Goal: Task Accomplishment & Management: Use online tool/utility

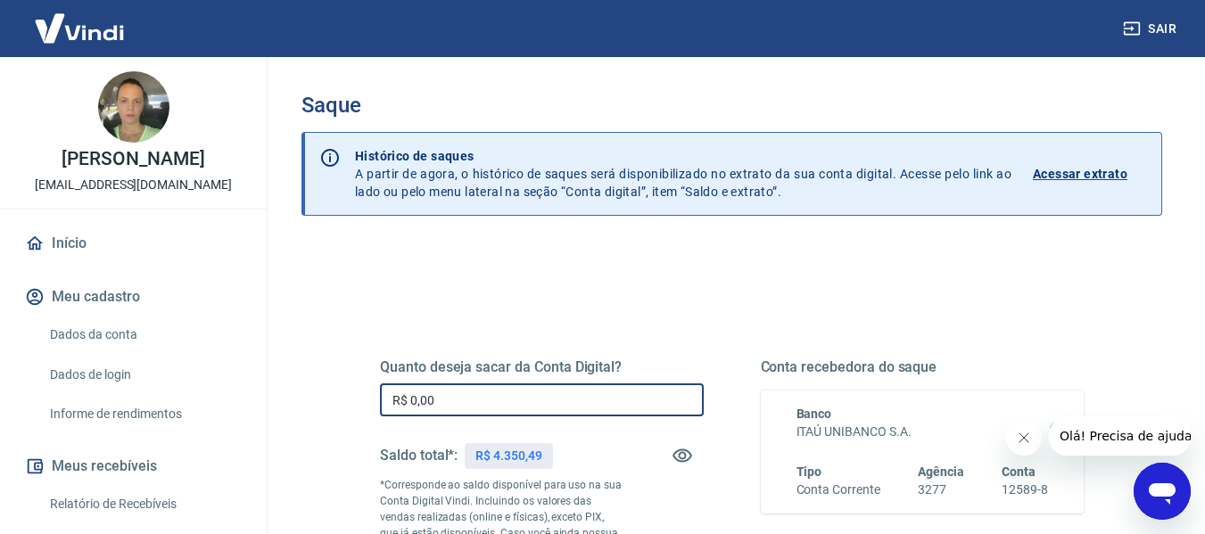
click at [571, 401] on input "R$ 0,00" at bounding box center [542, 399] width 324 height 33
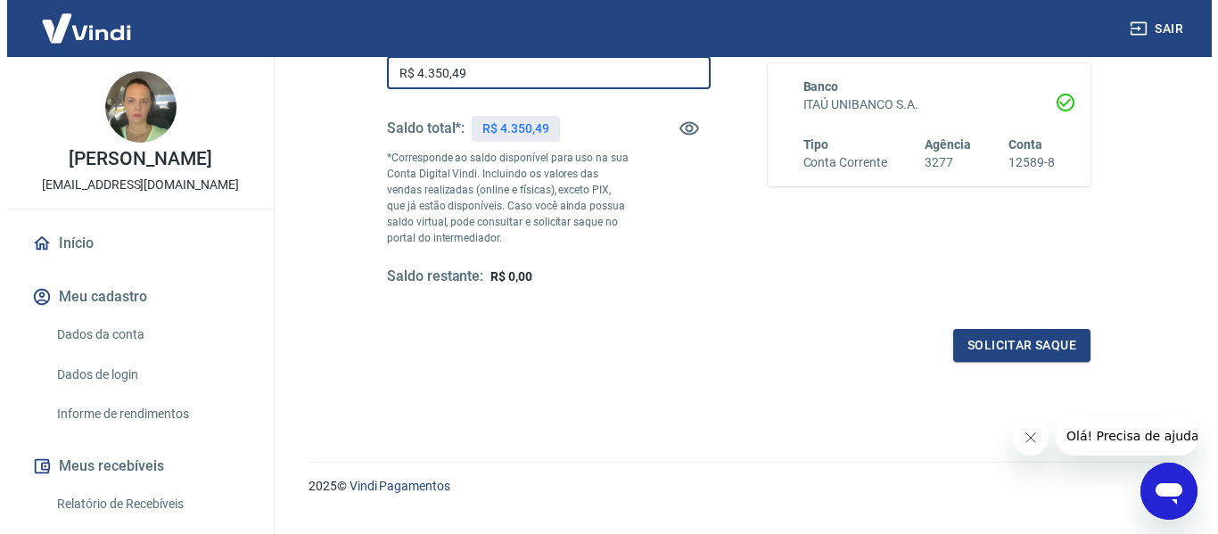
scroll to position [357, 0]
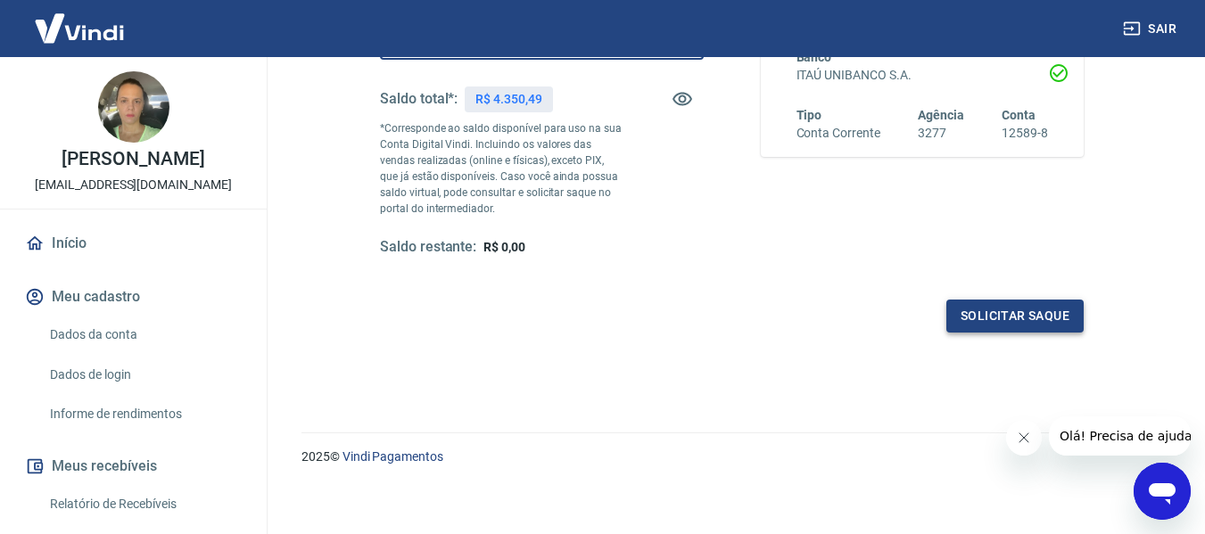
type input "R$ 4.350,49"
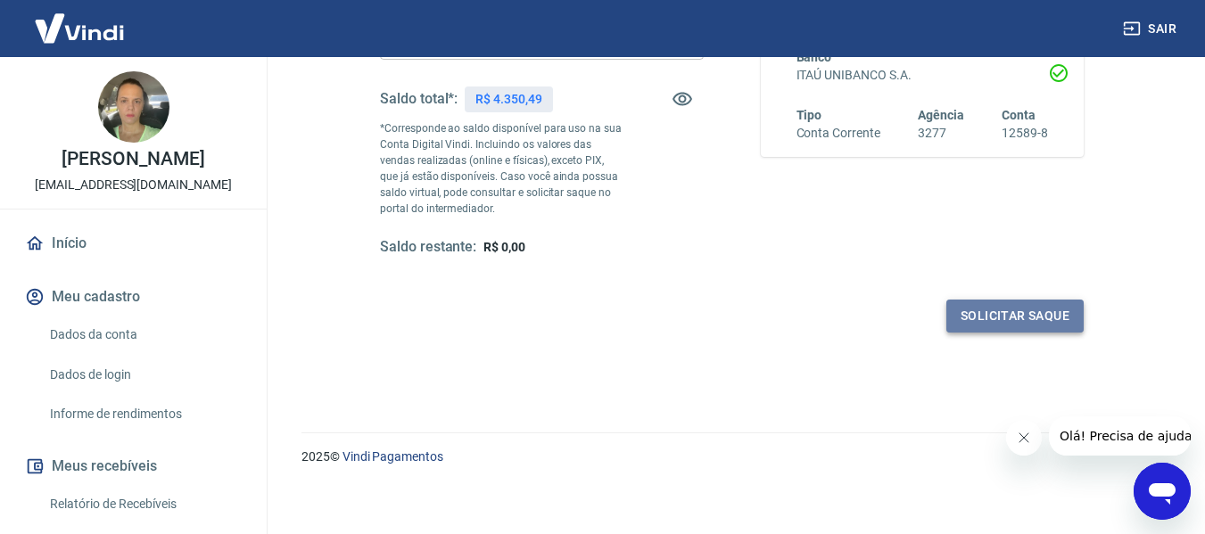
click at [996, 324] on button "Solicitar saque" at bounding box center [1014, 316] width 137 height 33
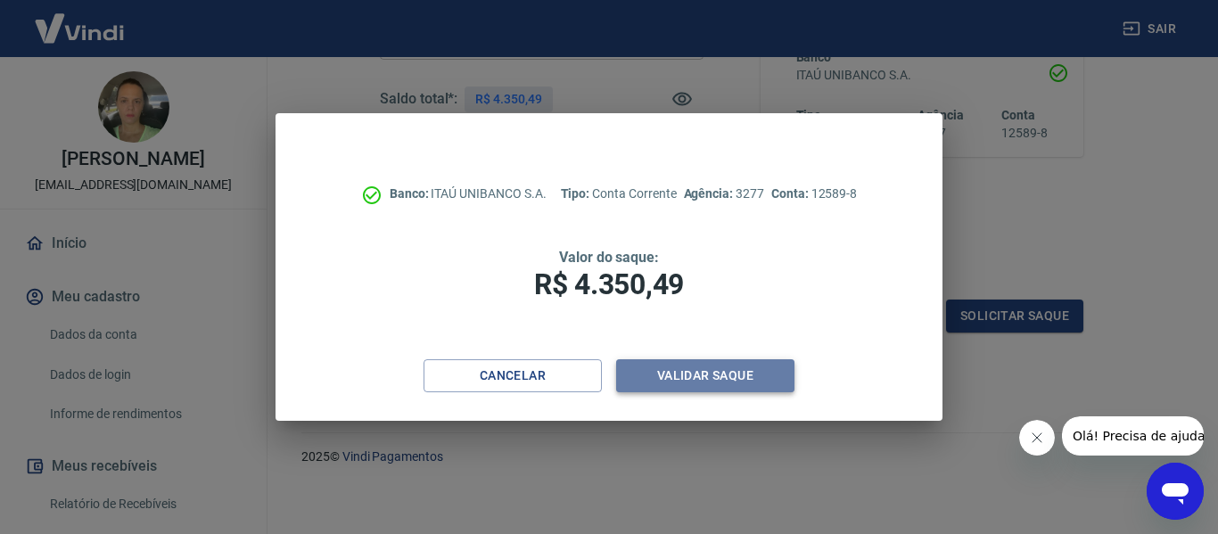
click at [762, 387] on button "Validar saque" at bounding box center [705, 375] width 178 height 33
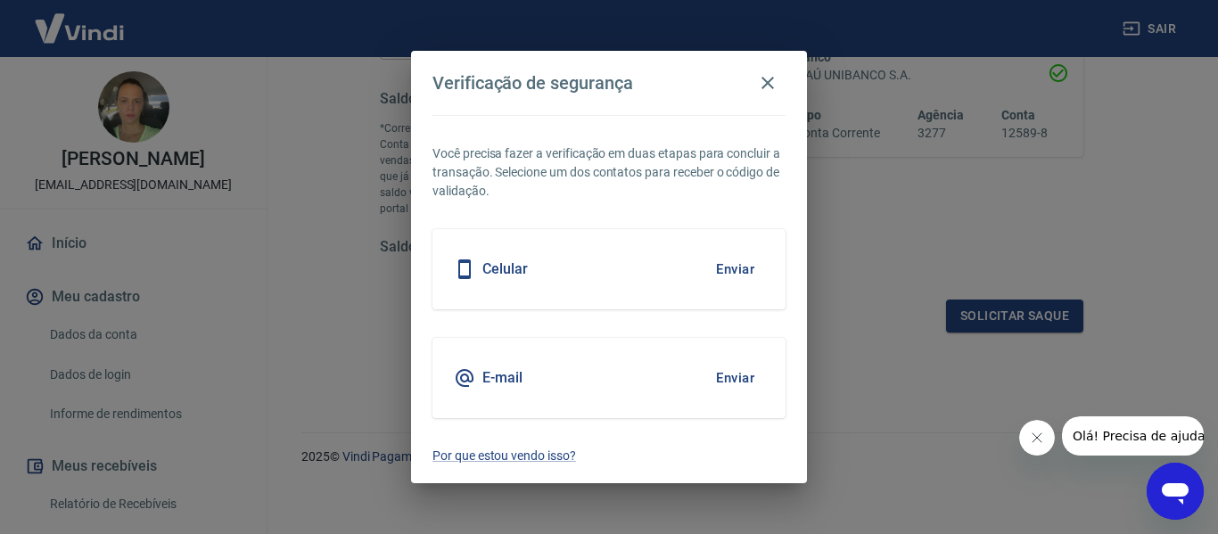
click at [734, 375] on button "Enviar" at bounding box center [735, 377] width 58 height 37
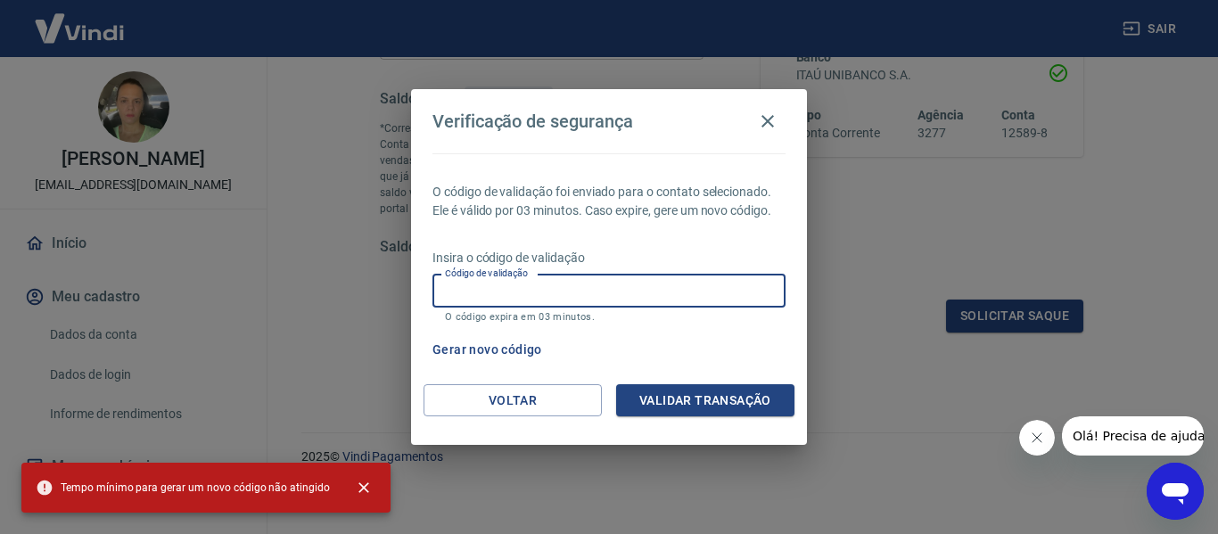
click at [609, 289] on input "Código de validação" at bounding box center [608, 291] width 353 height 33
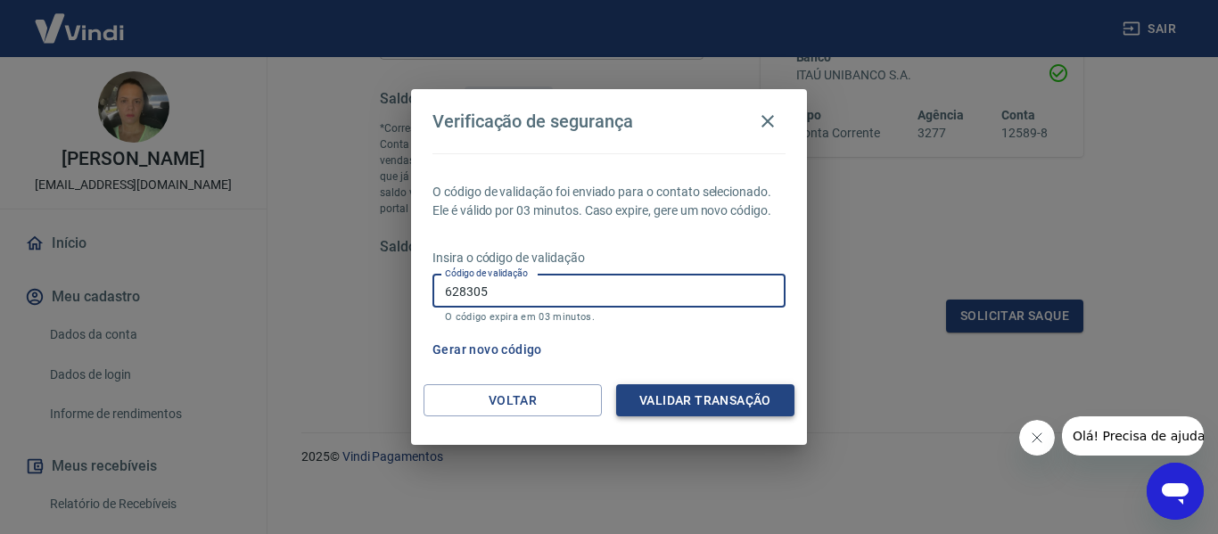
type input "628305"
click at [764, 391] on button "Validar transação" at bounding box center [705, 400] width 178 height 33
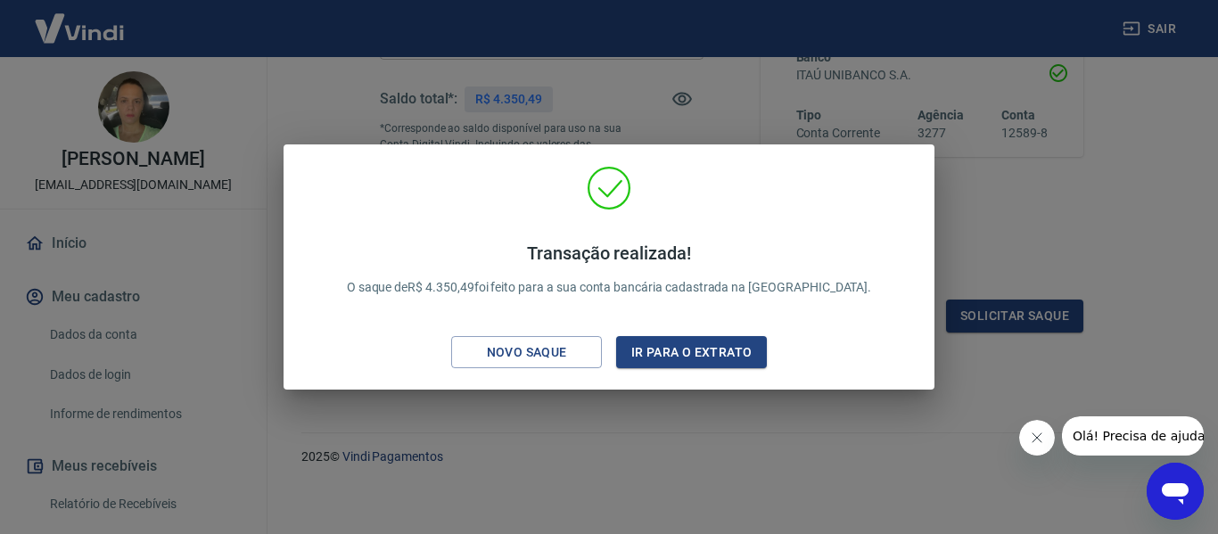
click at [796, 462] on div "Transação realizada! O saque de R$ 4.350,49 foi feito para a sua conta bancária…" at bounding box center [609, 267] width 1218 height 534
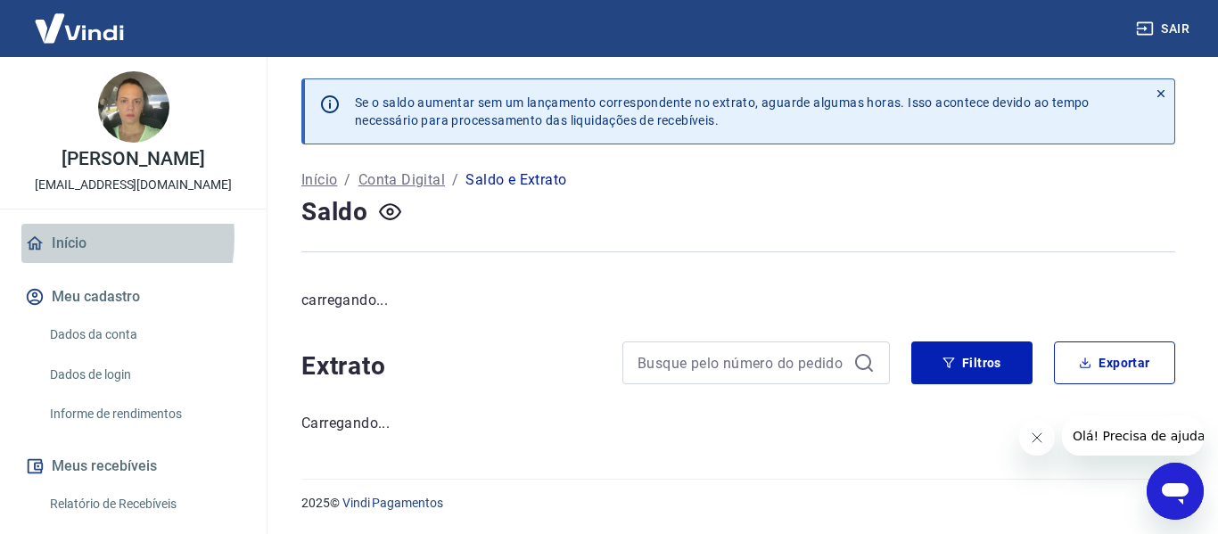
click at [73, 256] on link "Início" at bounding box center [133, 243] width 224 height 39
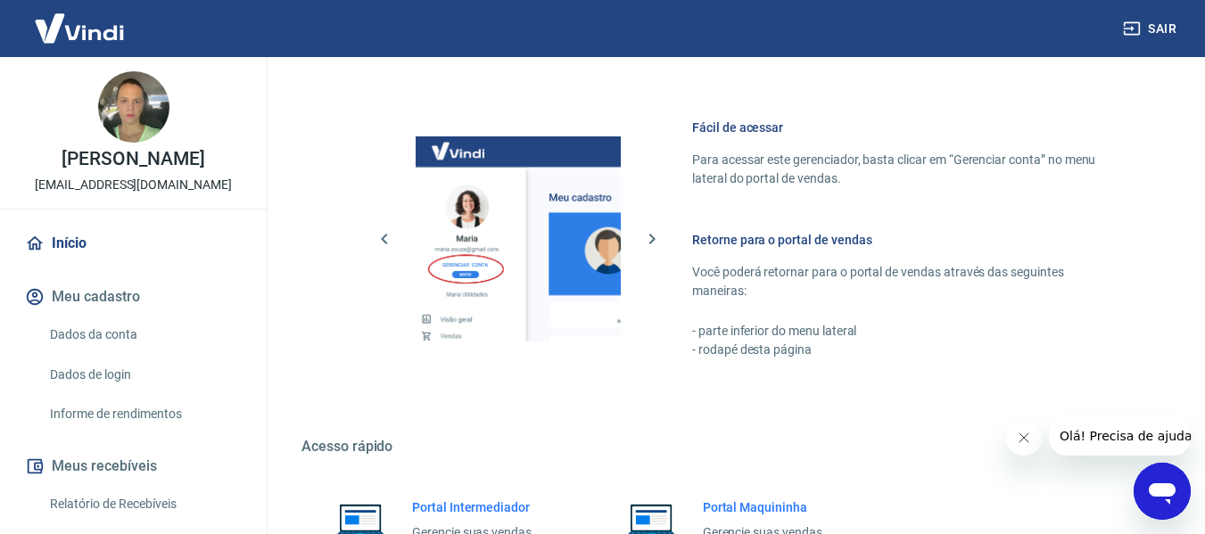
scroll to position [929, 0]
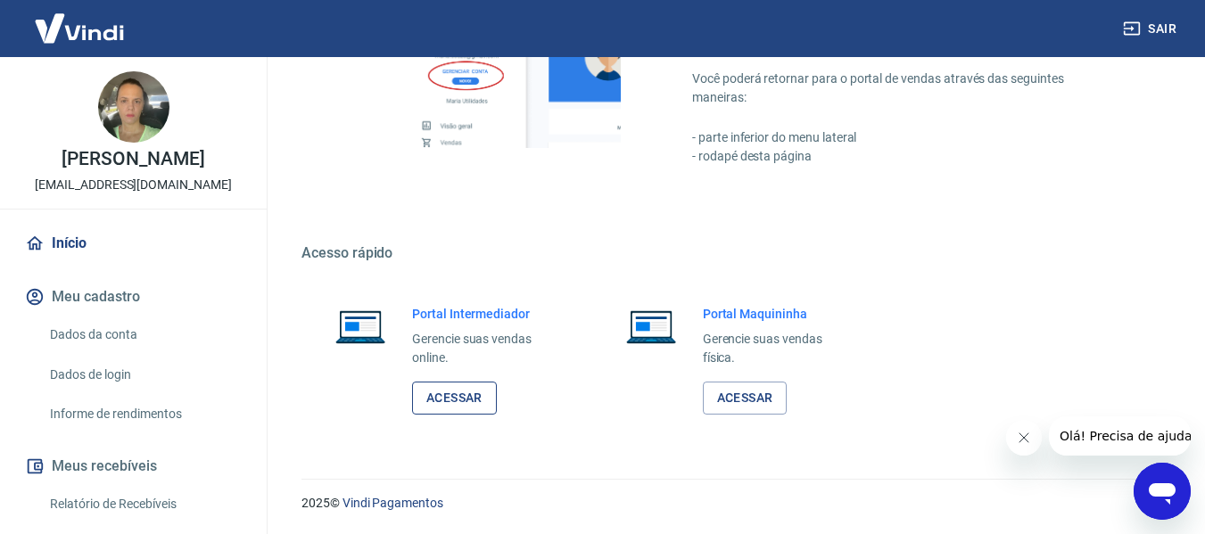
click at [461, 406] on link "Acessar" at bounding box center [454, 398] width 85 height 33
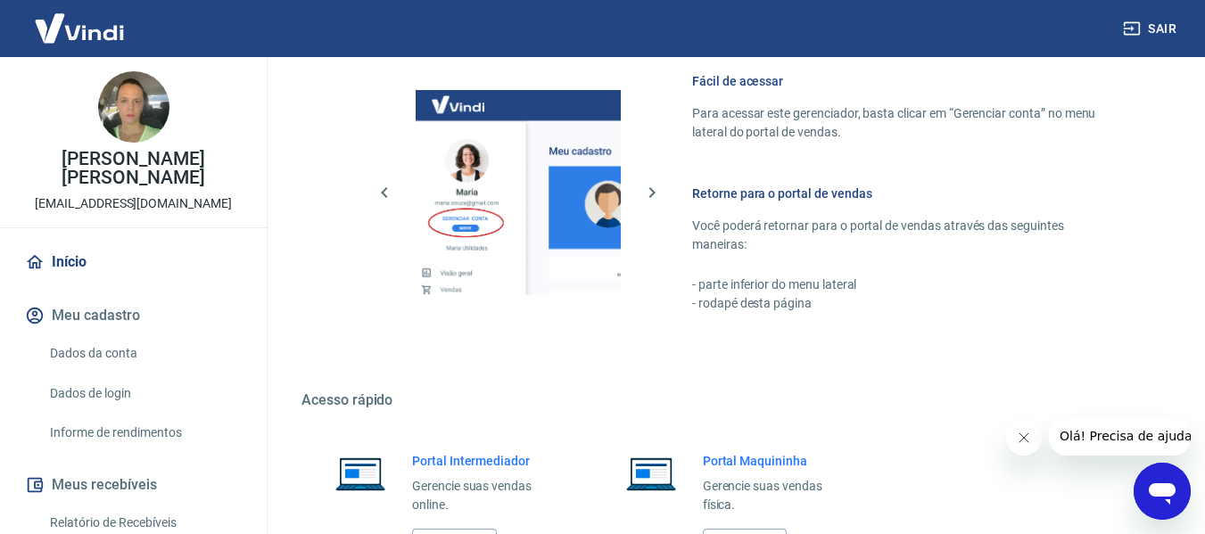
scroll to position [929, 0]
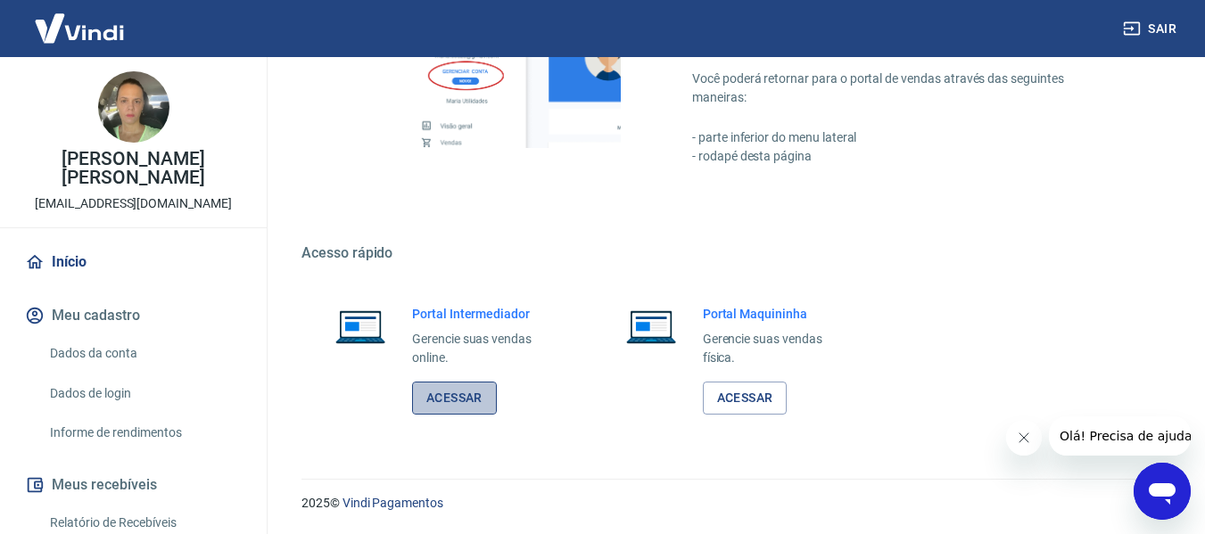
click at [469, 401] on link "Acessar" at bounding box center [454, 398] width 85 height 33
